Goal: Task Accomplishment & Management: Use online tool/utility

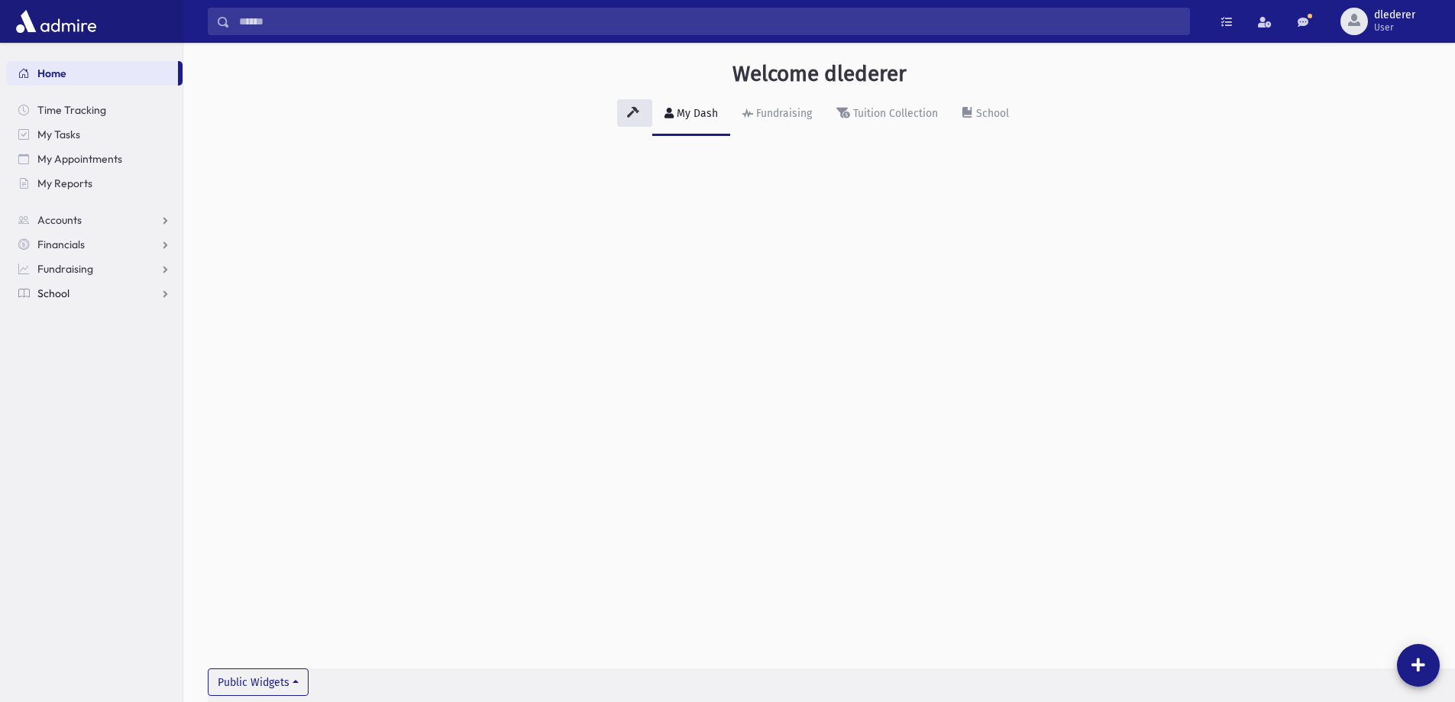
click at [86, 295] on link "School" at bounding box center [94, 293] width 176 height 24
click at [87, 318] on span "Students" at bounding box center [67, 318] width 42 height 14
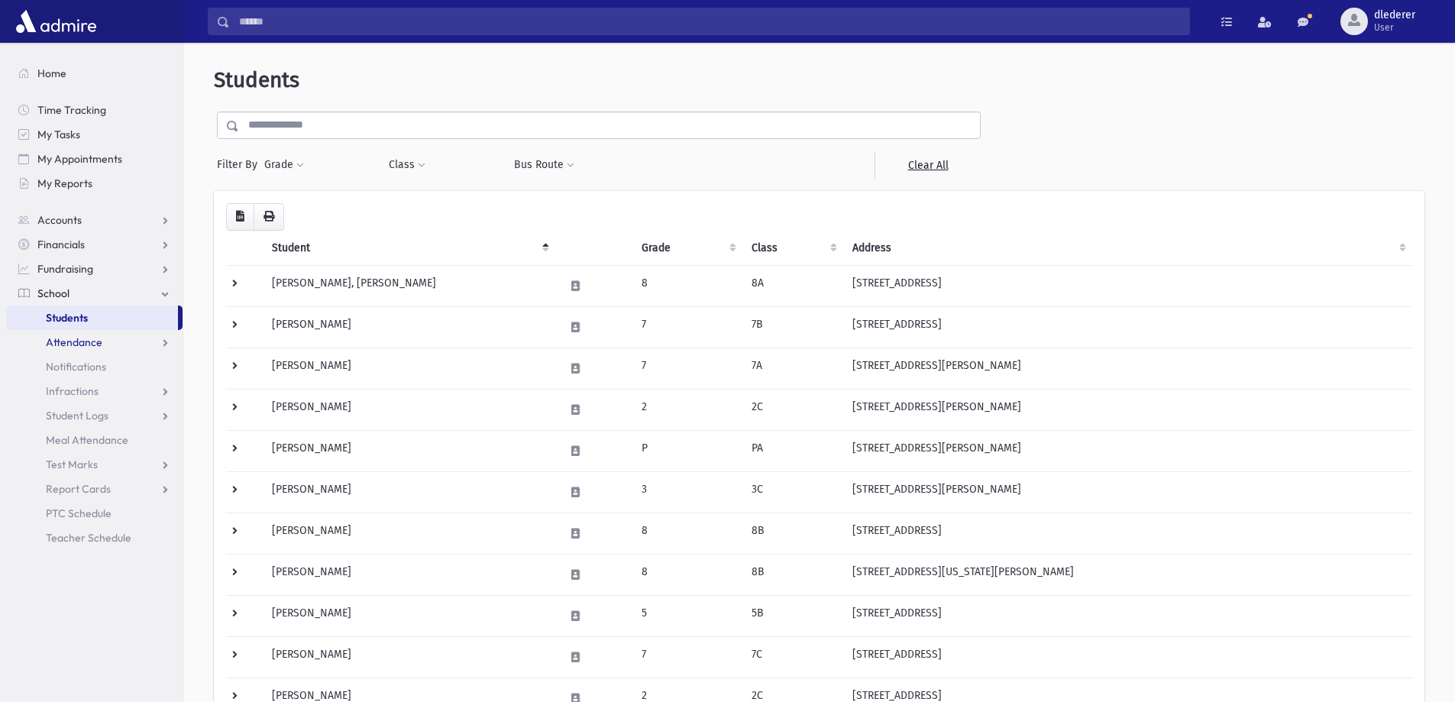
click at [96, 343] on span "Attendance" at bounding box center [74, 342] width 57 height 14
click at [84, 373] on link "Entry" at bounding box center [94, 366] width 176 height 24
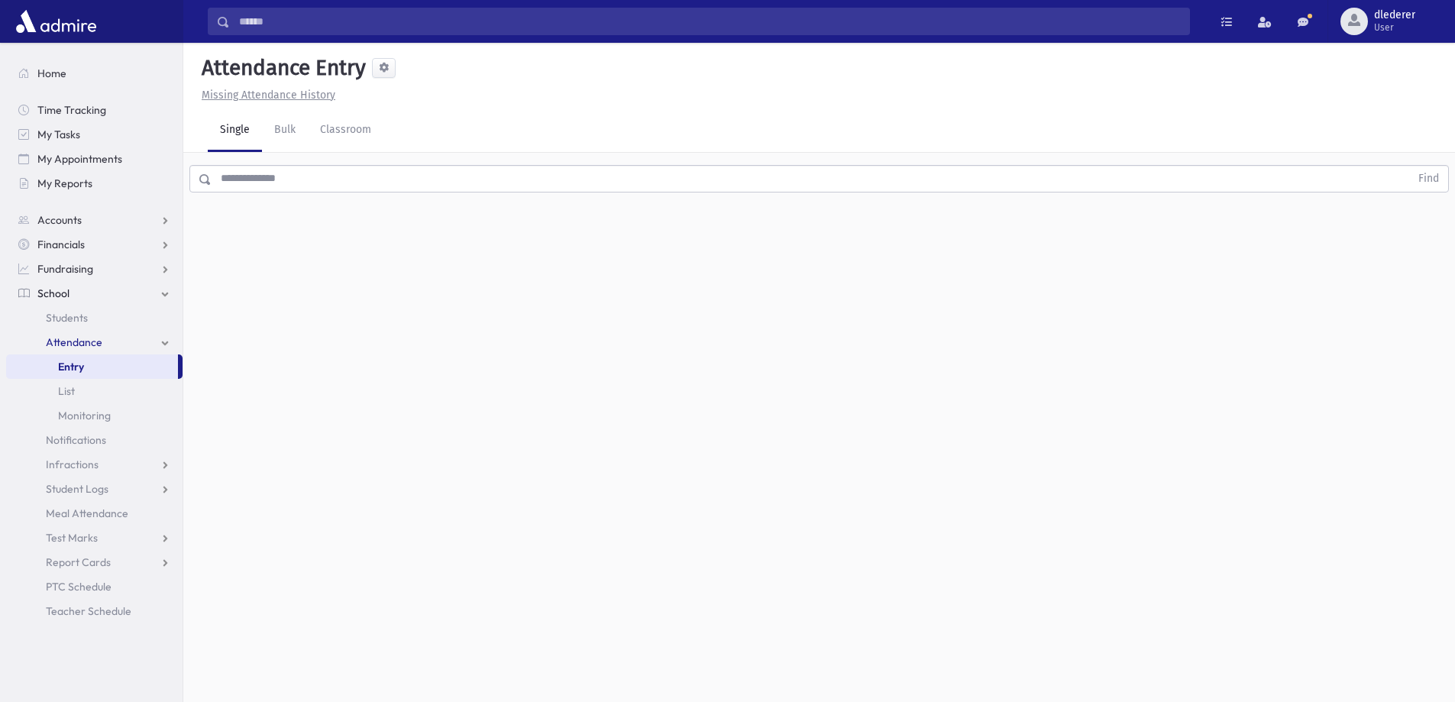
click at [302, 189] on input "text" at bounding box center [811, 178] width 1198 height 27
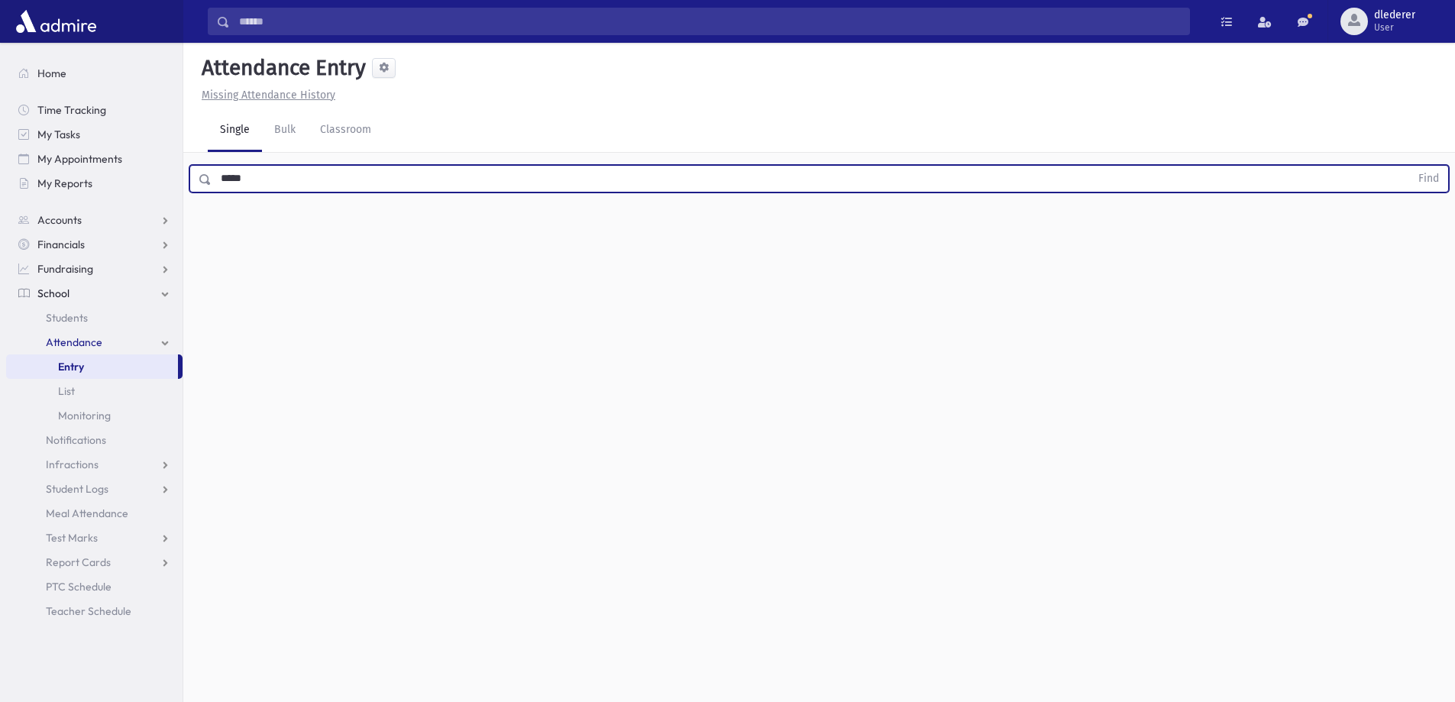
click at [1409, 166] on button "Find" at bounding box center [1428, 179] width 39 height 26
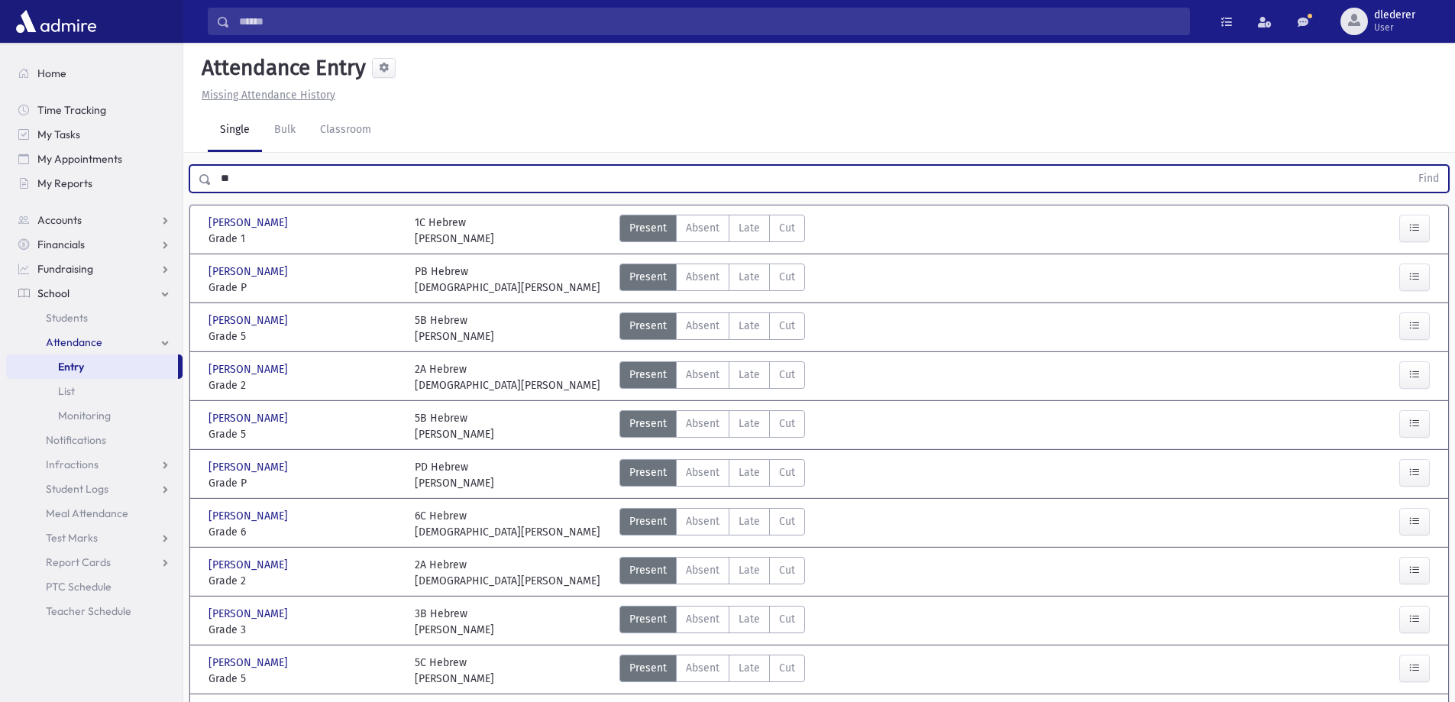
type input "*"
click at [1409, 166] on button "Find" at bounding box center [1428, 179] width 39 height 26
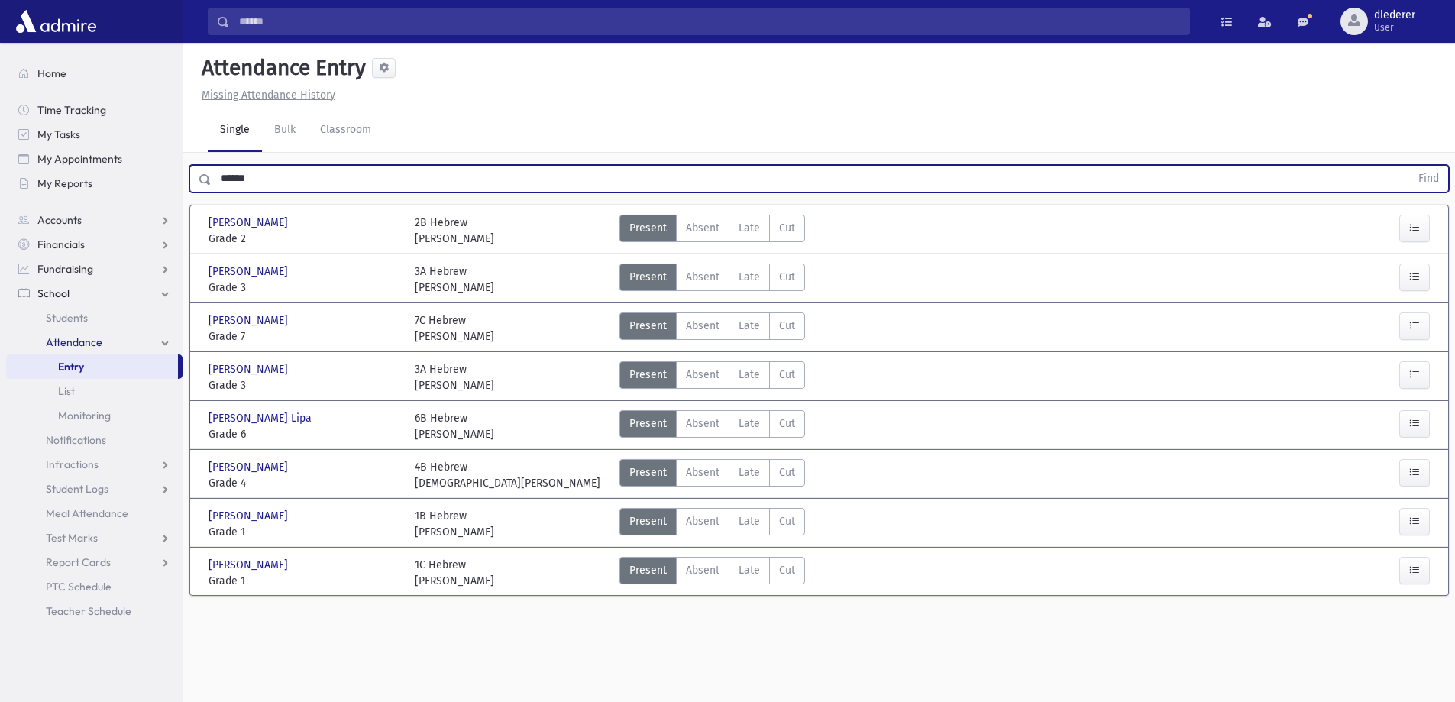
drag, startPoint x: 536, startPoint y: 357, endPoint x: 557, endPoint y: 362, distance: 21.3
click at [548, 360] on div "Mandel, Nachman Mandel, Nachman Grade 3 Grade 3 3A Hebrew Rabbi Pam Present P A…" at bounding box center [819, 375] width 1249 height 35
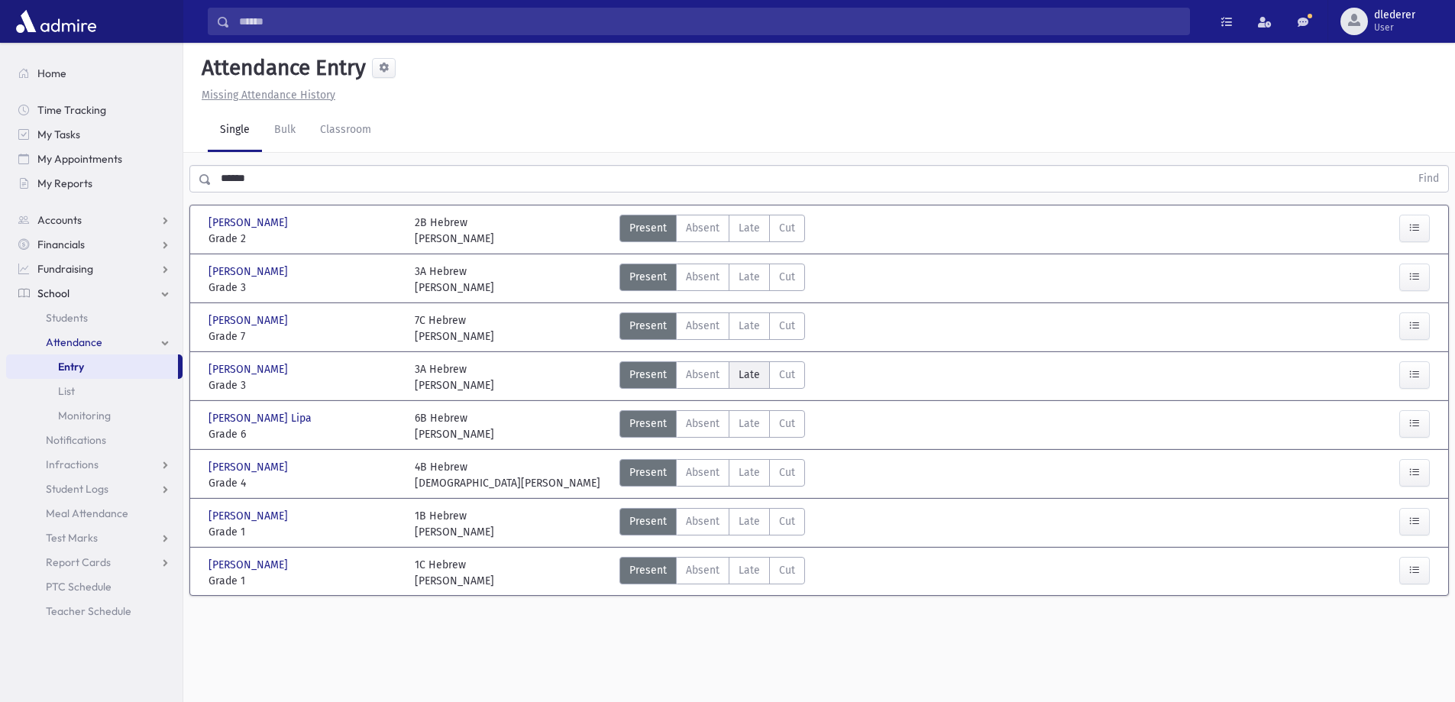
click at [752, 380] on span "Late" at bounding box center [749, 375] width 21 height 16
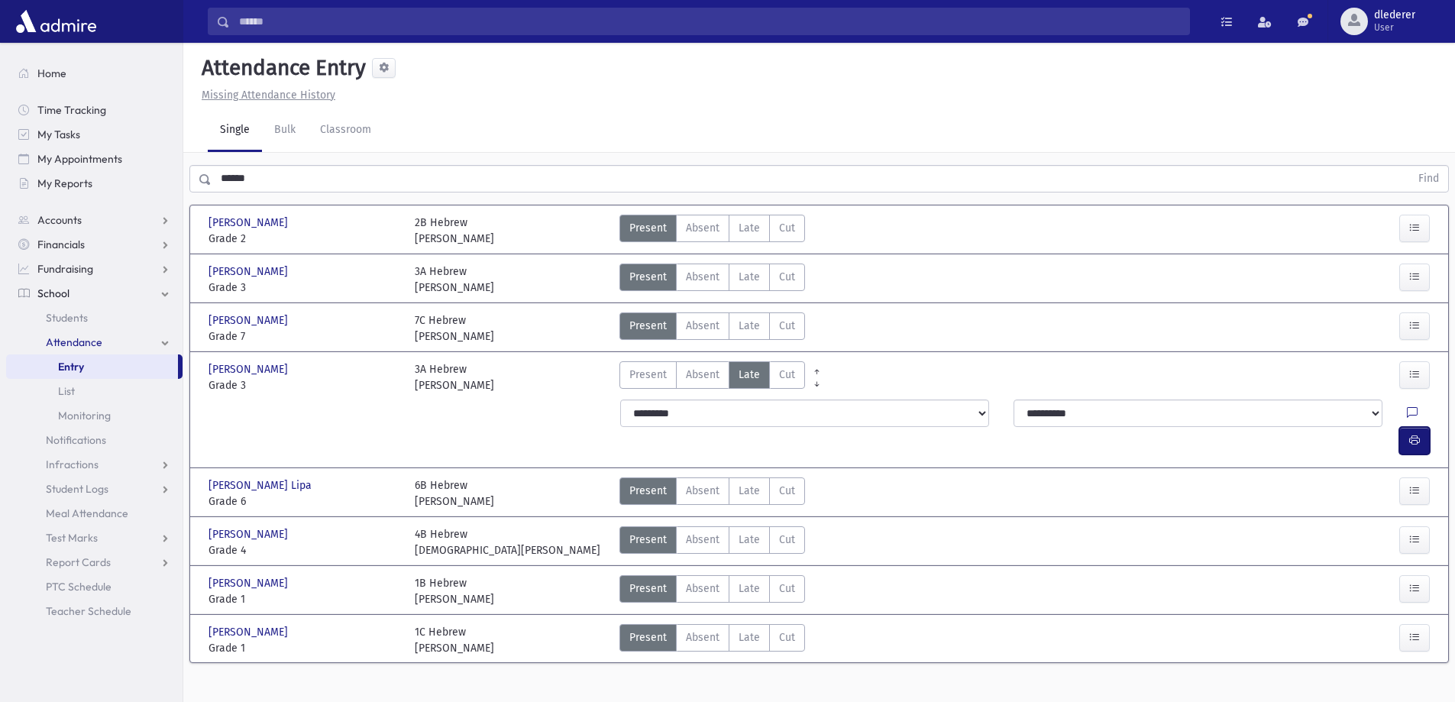
click at [1417, 434] on icon "button" at bounding box center [1414, 440] width 11 height 13
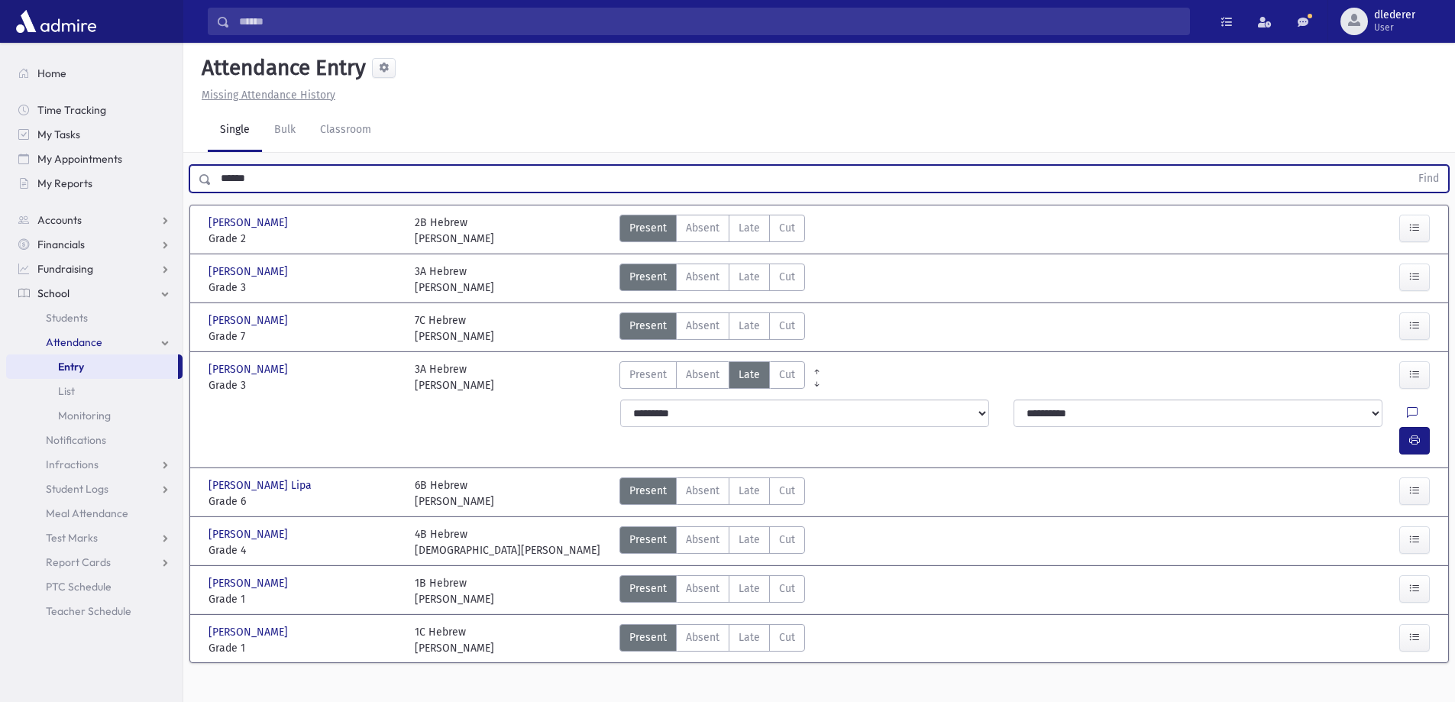
drag, startPoint x: 281, startPoint y: 170, endPoint x: 183, endPoint y: 183, distance: 99.4
click at [178, 187] on div "Search Results All Accounts" at bounding box center [727, 368] width 1455 height 736
type input "*******"
click at [1409, 166] on button "Find" at bounding box center [1428, 179] width 39 height 26
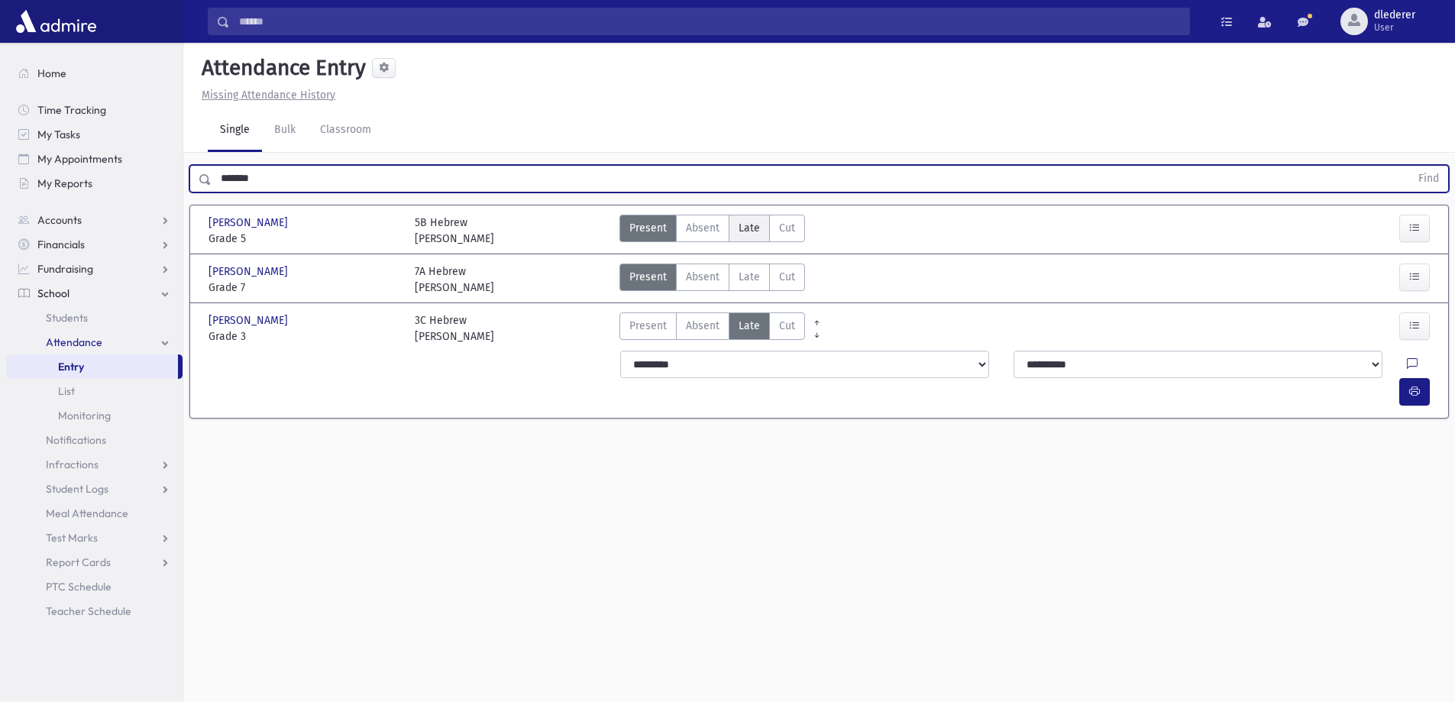
click at [752, 241] on label "Late Late" at bounding box center [749, 228] width 41 height 27
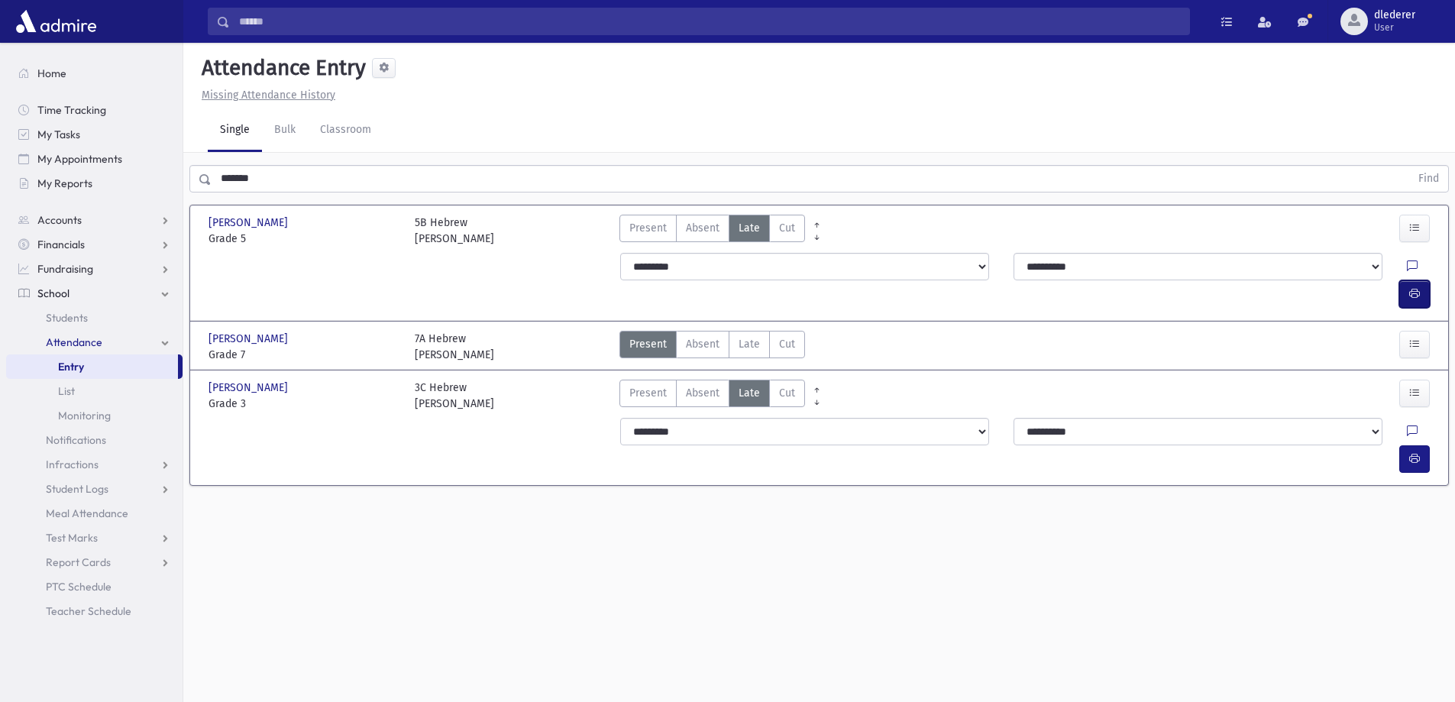
click at [1413, 287] on icon "button" at bounding box center [1414, 293] width 11 height 13
click at [1420, 445] on button "button" at bounding box center [1414, 458] width 31 height 27
